Goal: Information Seeking & Learning: Learn about a topic

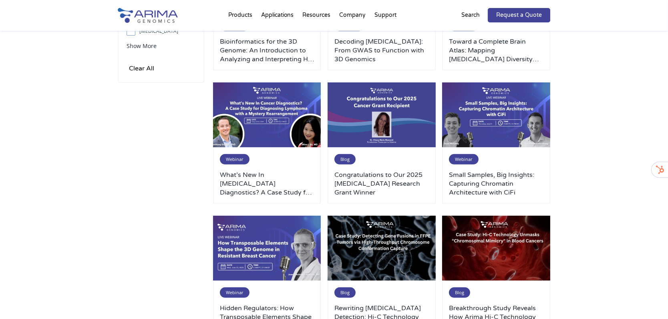
scroll to position [320, 0]
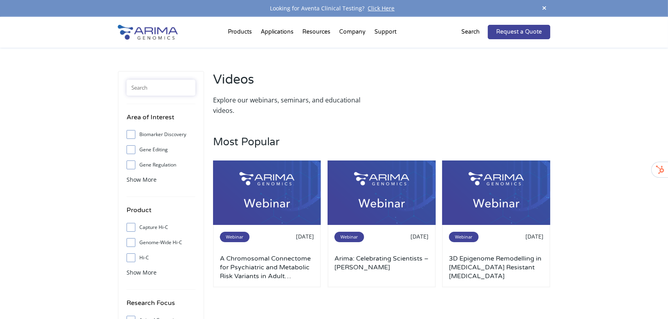
click at [152, 90] on input "text" at bounding box center [161, 88] width 69 height 16
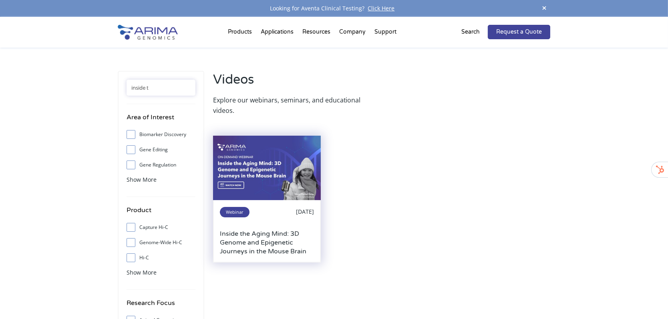
click at [246, 191] on img at bounding box center [267, 168] width 108 height 65
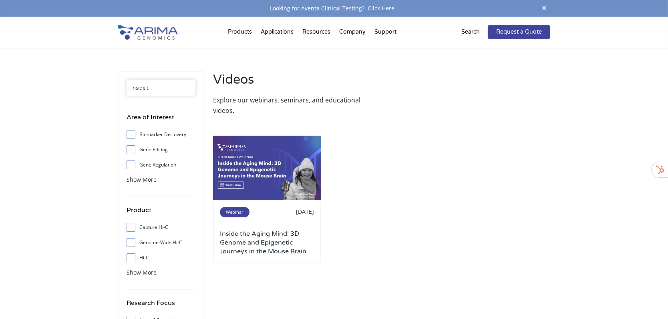
click at [180, 87] on input "inside t" at bounding box center [161, 88] width 69 height 16
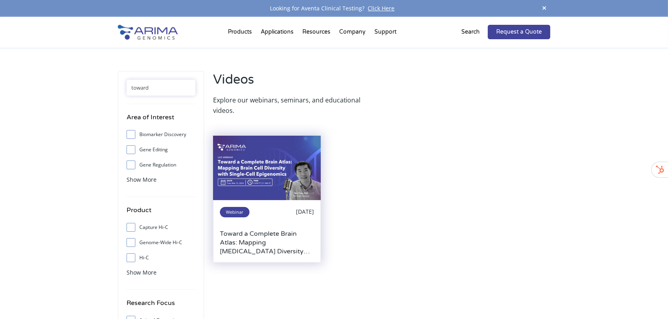
click at [255, 224] on div "Webinar 08.21.2025" at bounding box center [267, 217] width 95 height 23
click at [248, 175] on img at bounding box center [267, 168] width 108 height 65
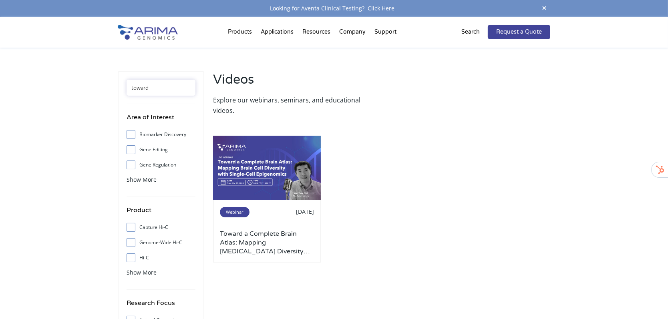
click at [179, 86] on input "toward" at bounding box center [161, 88] width 69 height 16
paste input "Single-Cell 3D Genomics"
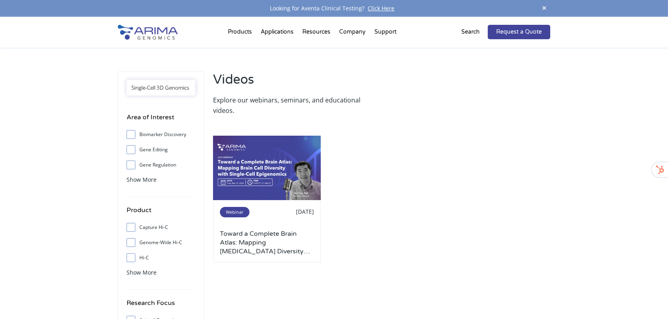
type input "Single-Cell 3D Genomics"
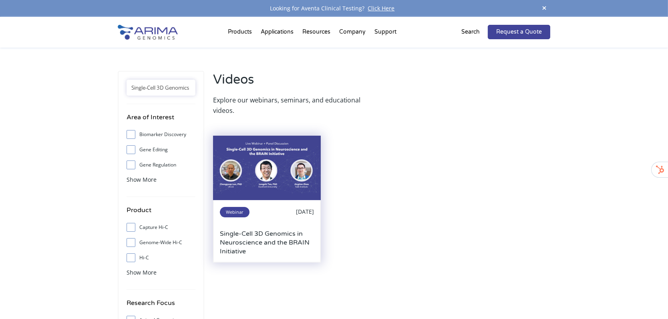
click at [242, 165] on img at bounding box center [267, 168] width 108 height 65
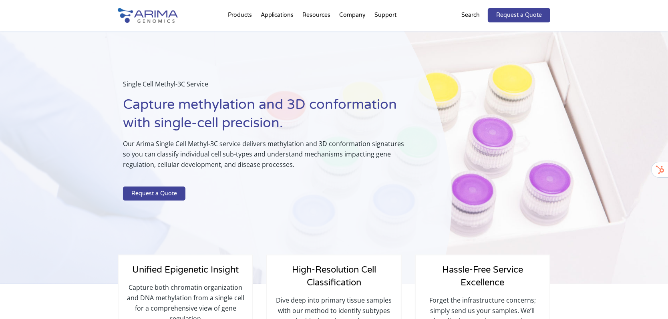
select select "[US_STATE]"
select select "Texas"
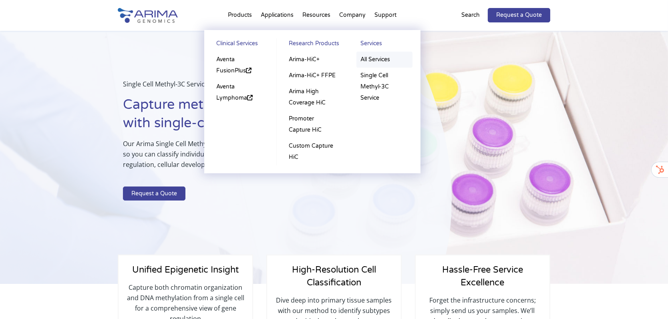
click at [377, 60] on link "All Services" at bounding box center [385, 60] width 56 height 16
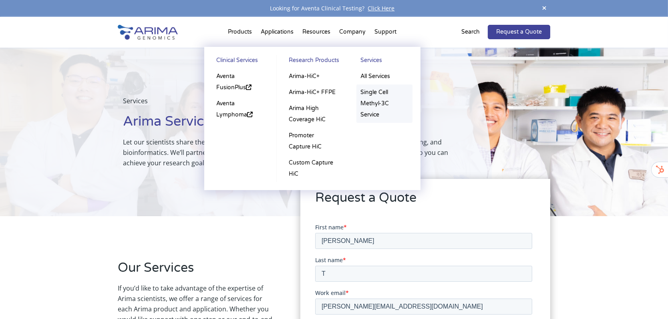
click at [369, 94] on link "Single Cell Methyl-3C Service" at bounding box center [385, 104] width 56 height 38
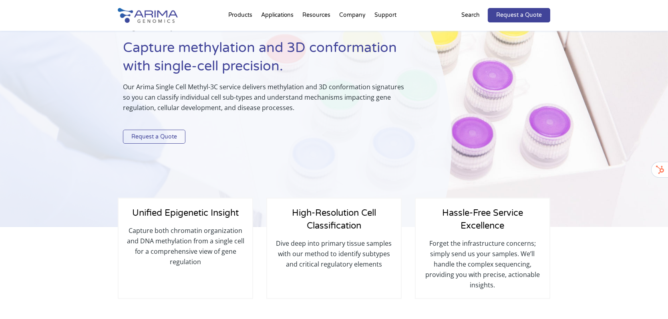
select select "[US_STATE]"
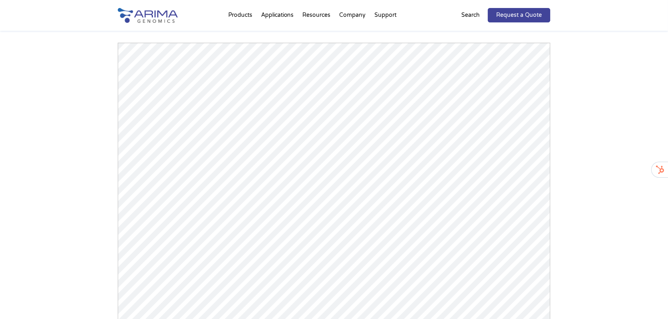
scroll to position [760, 0]
click at [74, 140] on div "Arima Single Cell Publications Powered by Bioz © 2025 See more details on Bioz" at bounding box center [334, 174] width 668 height 444
